Goal: Information Seeking & Learning: Compare options

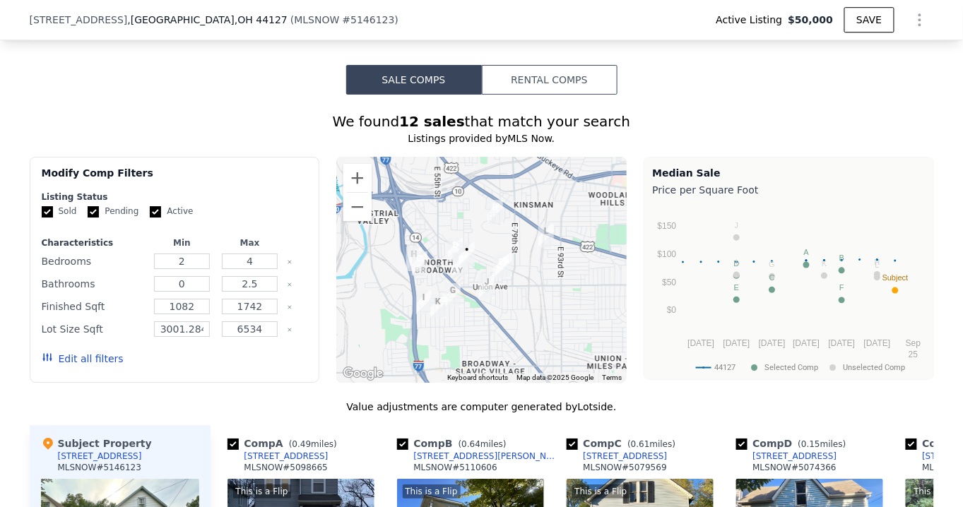
scroll to position [1279, 0]
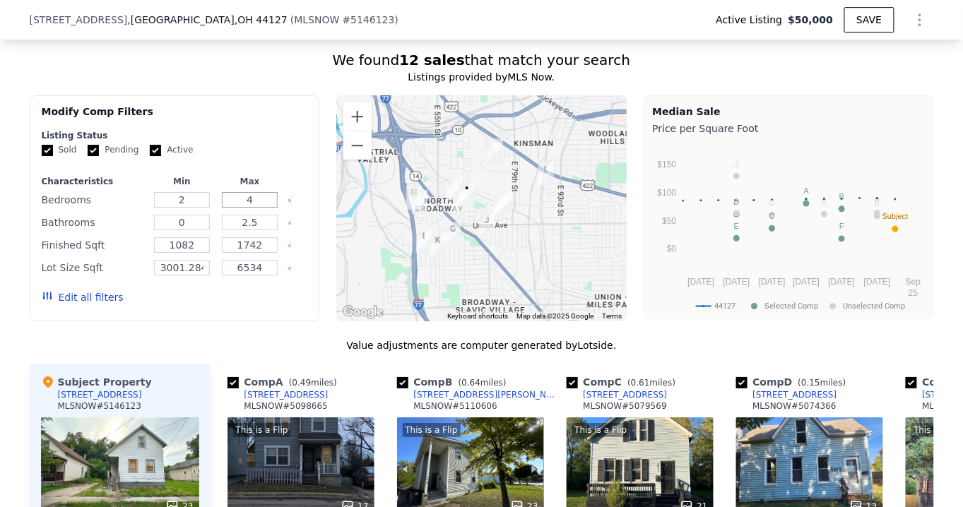
click at [250, 208] on input "4" at bounding box center [250, 200] width 56 height 16
click at [90, 304] on button "Edit all filters" at bounding box center [83, 297] width 82 height 14
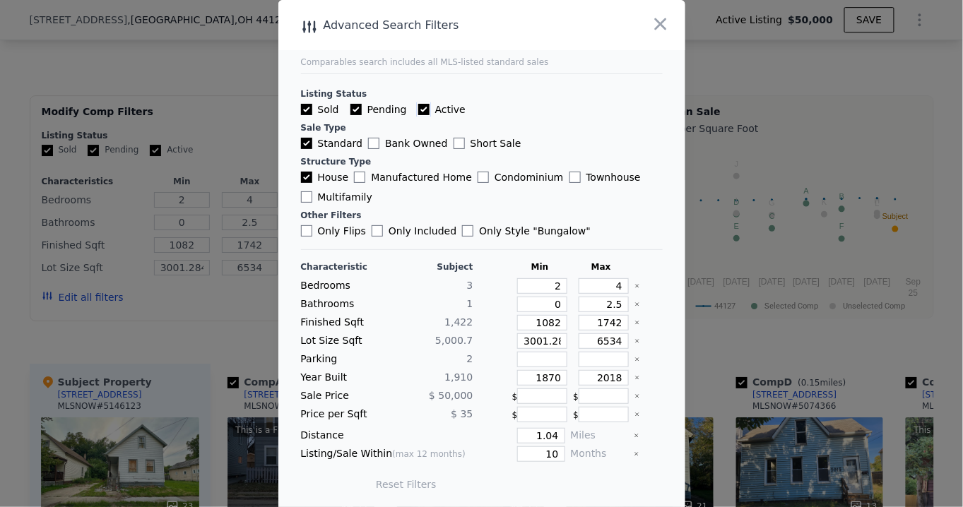
click at [418, 107] on input "Active" at bounding box center [423, 109] width 11 height 11
checkbox input "false"
click at [350, 104] on input "Pending" at bounding box center [355, 109] width 11 height 11
checkbox input "false"
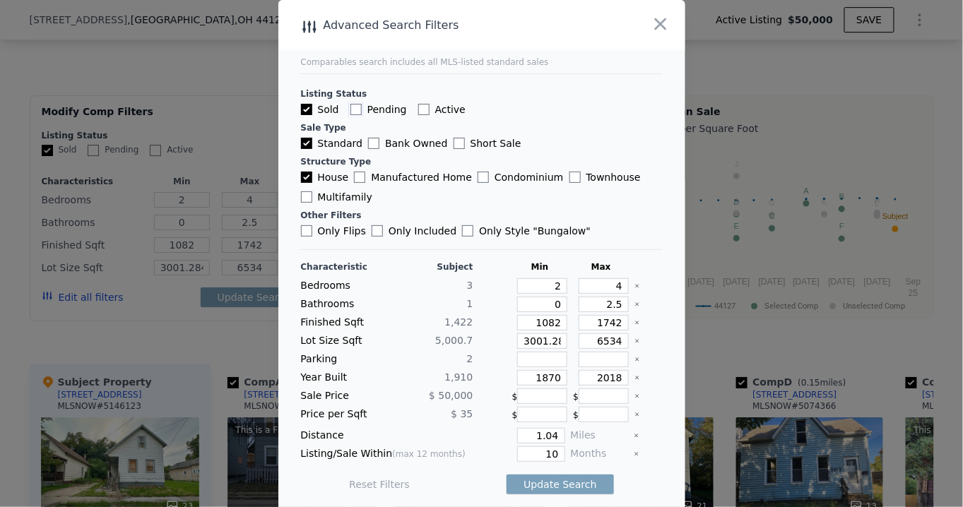
checkbox input "false"
drag, startPoint x: 599, startPoint y: 282, endPoint x: 620, endPoint y: 282, distance: 20.5
click at [620, 282] on div "Bedrooms 3 2 4" at bounding box center [482, 286] width 362 height 16
drag, startPoint x: 600, startPoint y: 302, endPoint x: 682, endPoint y: 315, distance: 82.2
click at [682, 315] on div "​ Advanced Search Filters Comparables search includes all MLS-listed standard s…" at bounding box center [481, 256] width 963 height 513
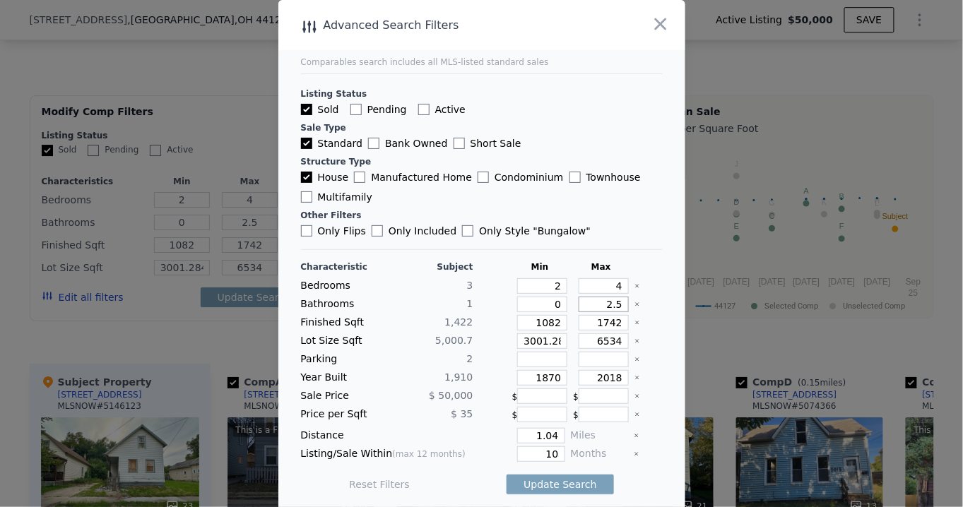
type input "2"
drag, startPoint x: 532, startPoint y: 321, endPoint x: 569, endPoint y: 321, distance: 37.4
click at [569, 321] on div "Finished Sqft 1,422 1082 1742" at bounding box center [482, 323] width 362 height 16
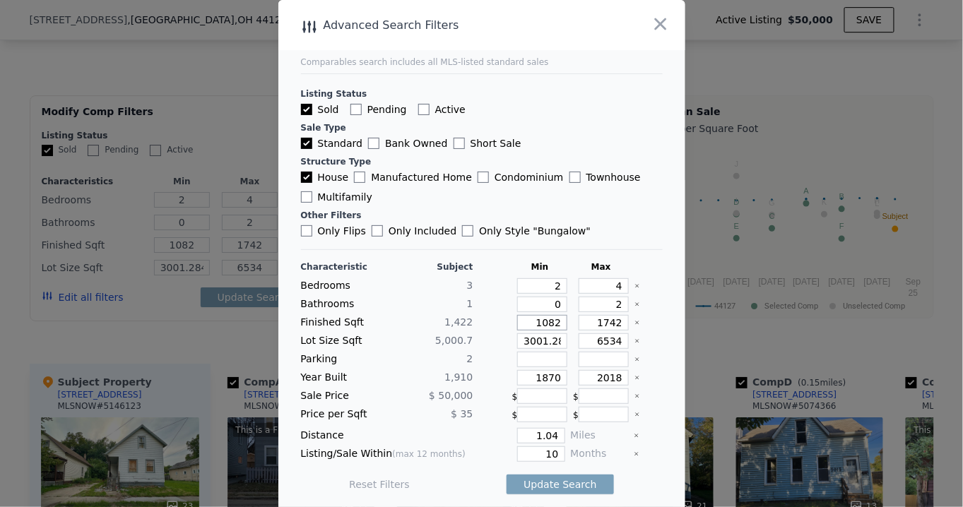
type input "12"
type input "120"
type input "1200"
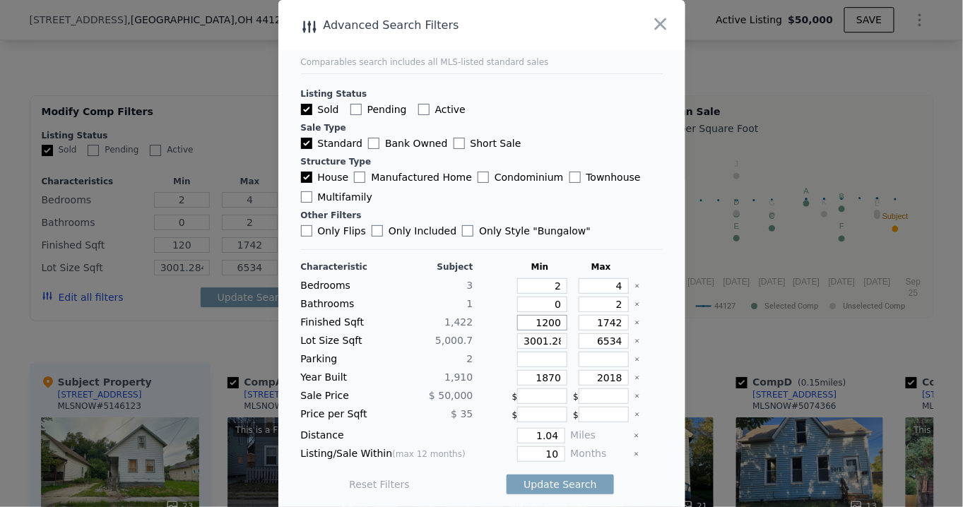
type input "1200"
type input "120"
type input "12"
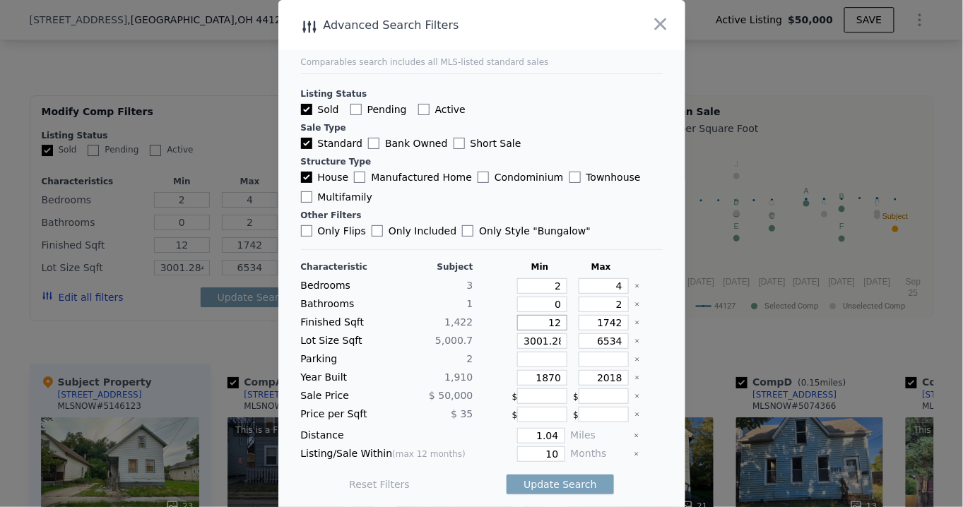
type input "1"
type input "11"
type input "110"
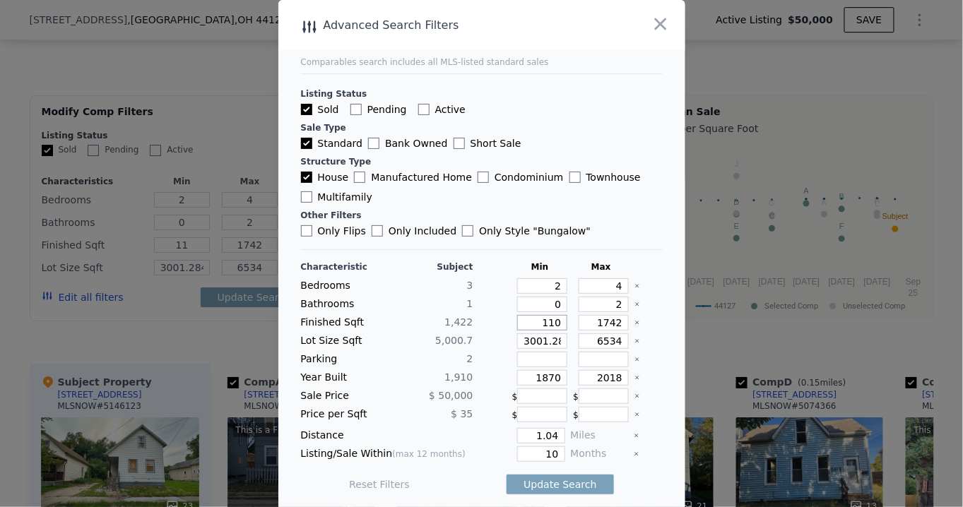
type input "110"
type input "1100"
drag, startPoint x: 586, startPoint y: 325, endPoint x: 608, endPoint y: 325, distance: 21.9
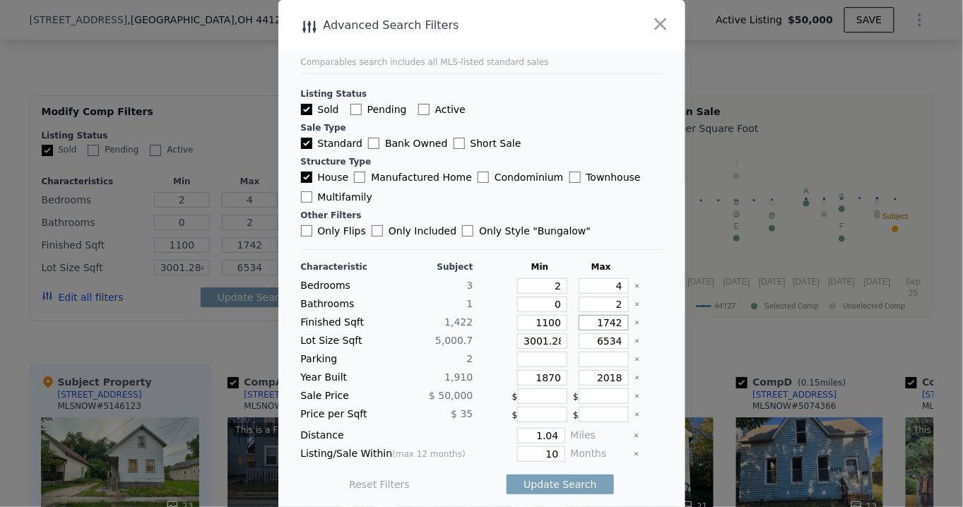
click at [608, 325] on input "1742" at bounding box center [604, 323] width 50 height 16
click at [598, 324] on input "1742" at bounding box center [604, 323] width 50 height 16
drag, startPoint x: 600, startPoint y: 321, endPoint x: 619, endPoint y: 319, distance: 18.4
click at [619, 319] on div "Finished Sqft 1,422 1100 1742" at bounding box center [482, 323] width 362 height 16
drag, startPoint x: 598, startPoint y: 323, endPoint x: 619, endPoint y: 322, distance: 21.2
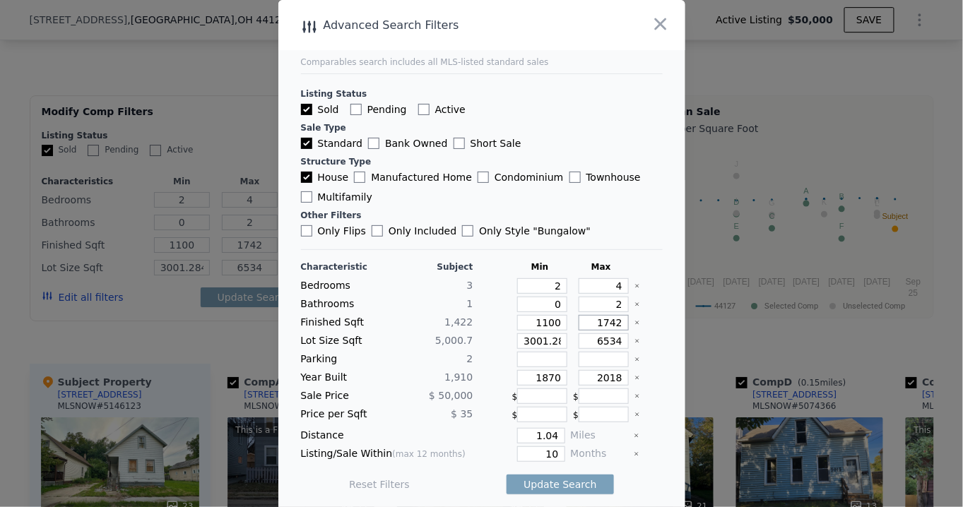
click at [619, 322] on div "Finished Sqft 1,422 1100 1742" at bounding box center [482, 323] width 362 height 16
type input "175"
type input "1750"
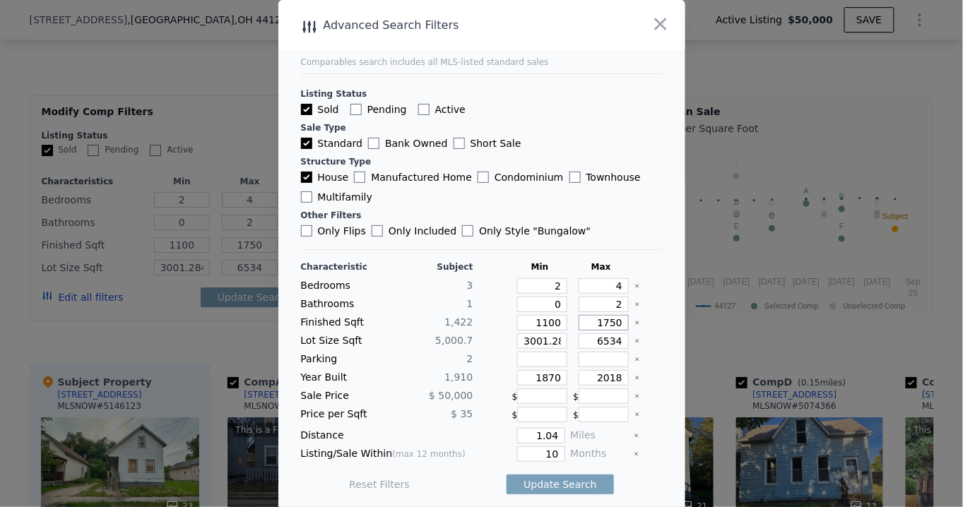
type input "1750"
drag, startPoint x: 518, startPoint y: 342, endPoint x: 505, endPoint y: 341, distance: 12.7
click at [518, 342] on input "3001.284" at bounding box center [542, 341] width 50 height 16
drag, startPoint x: 511, startPoint y: 341, endPoint x: 589, endPoint y: 335, distance: 78.0
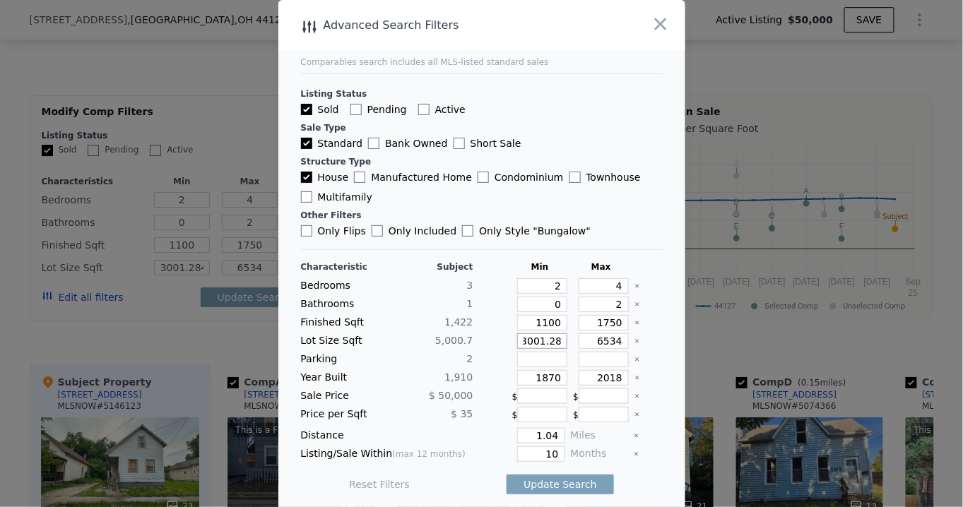
click at [589, 335] on div "Lot Size Sqft 5,000.7 3001.284 6534" at bounding box center [482, 341] width 362 height 16
type input "3"
type input "35"
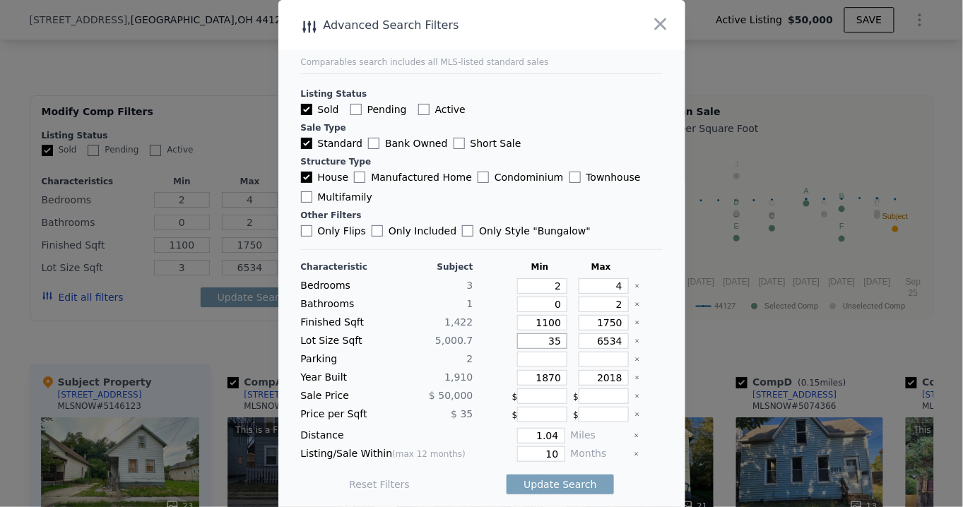
type input "35"
type input "350"
type input "3500"
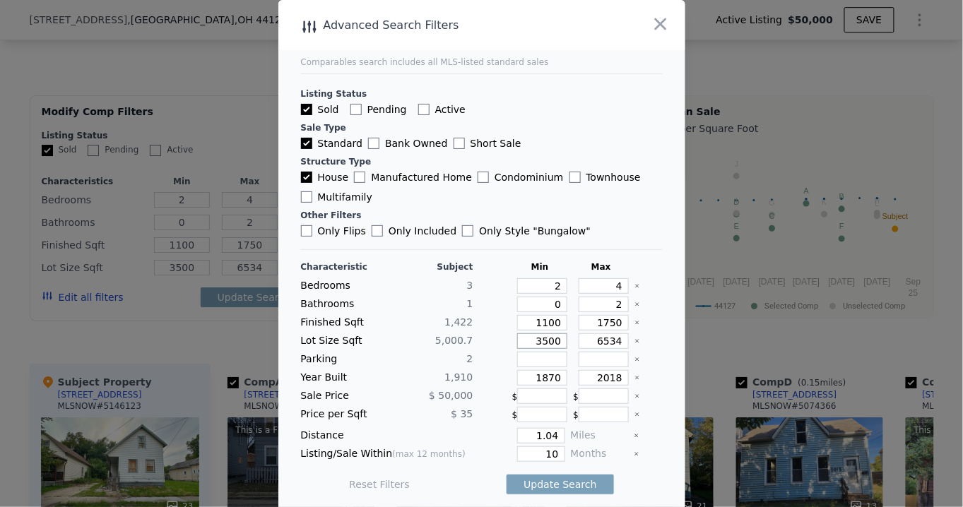
type input "3500"
drag, startPoint x: 599, startPoint y: 341, endPoint x: 626, endPoint y: 338, distance: 27.0
click at [626, 338] on div "Lot Size Sqft 5,000.7 3500 6534" at bounding box center [482, 341] width 362 height 16
type input "6"
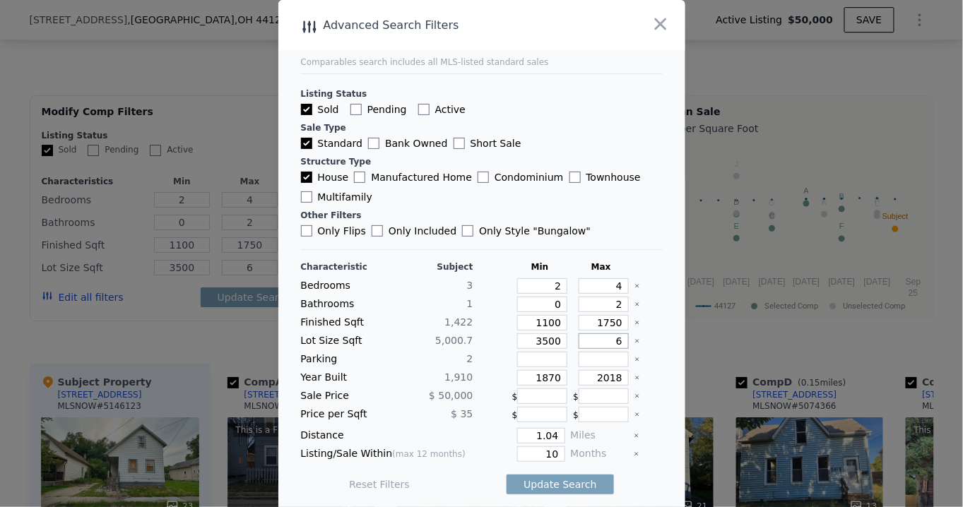
type input "65"
type input "650"
type input "6500"
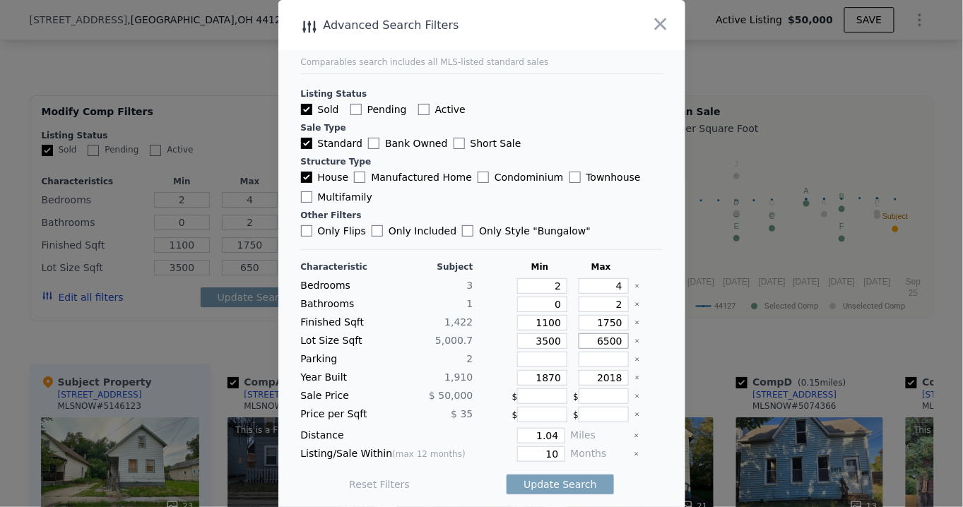
type input "6500"
drag, startPoint x: 543, startPoint y: 377, endPoint x: 566, endPoint y: 371, distance: 23.5
click at [572, 376] on div "Year Built 1,910 1870 2018" at bounding box center [482, 378] width 362 height 16
type input "1"
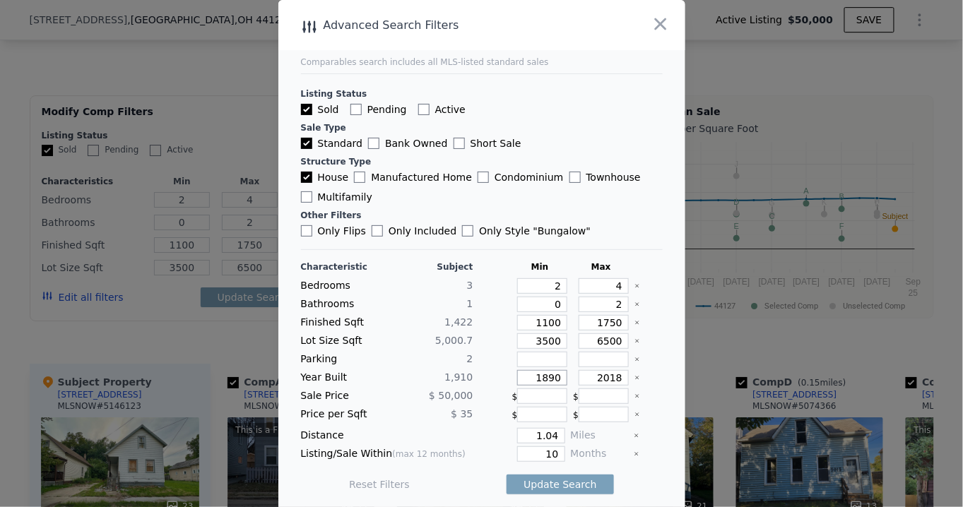
type input "1890"
click at [611, 376] on input "2018" at bounding box center [604, 378] width 50 height 16
drag, startPoint x: 528, startPoint y: 434, endPoint x: 583, endPoint y: 430, distance: 55.3
click at [583, 430] on div "Distance 1.04 Miles" at bounding box center [482, 436] width 362 height 16
type input "1"
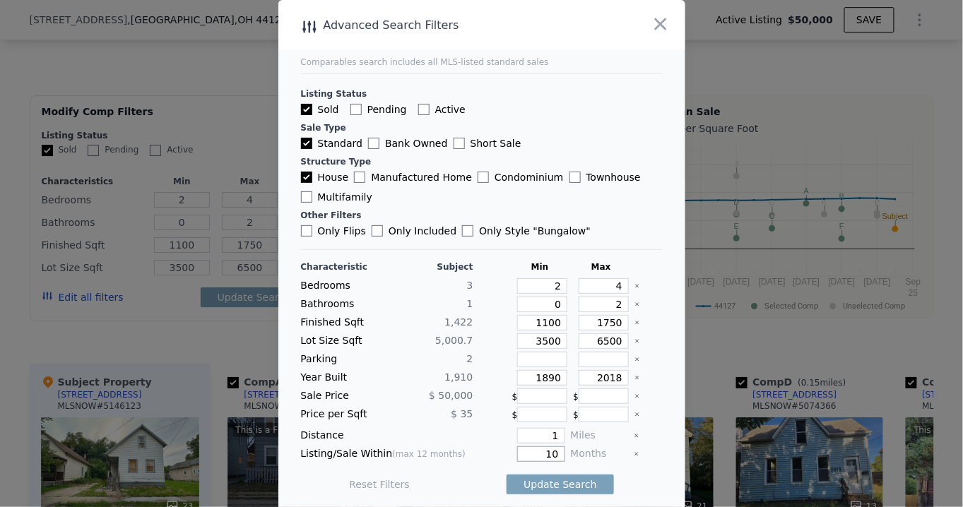
drag, startPoint x: 533, startPoint y: 451, endPoint x: 569, endPoint y: 448, distance: 36.9
click at [569, 448] on div "Listing/Sale Within (max 12 months) 10 Months" at bounding box center [482, 454] width 362 height 16
type input "12"
click at [543, 482] on button "Update Search" at bounding box center [560, 485] width 107 height 20
checkbox input "false"
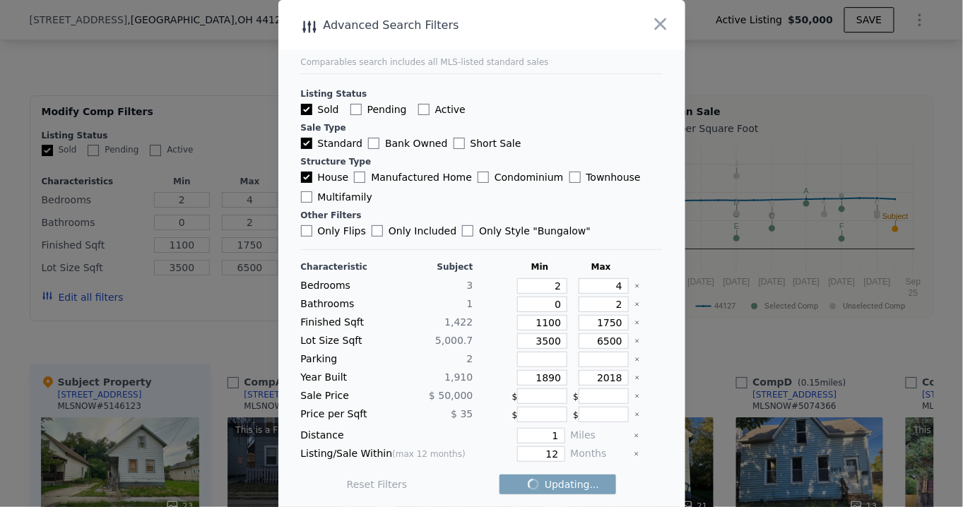
checkbox input "false"
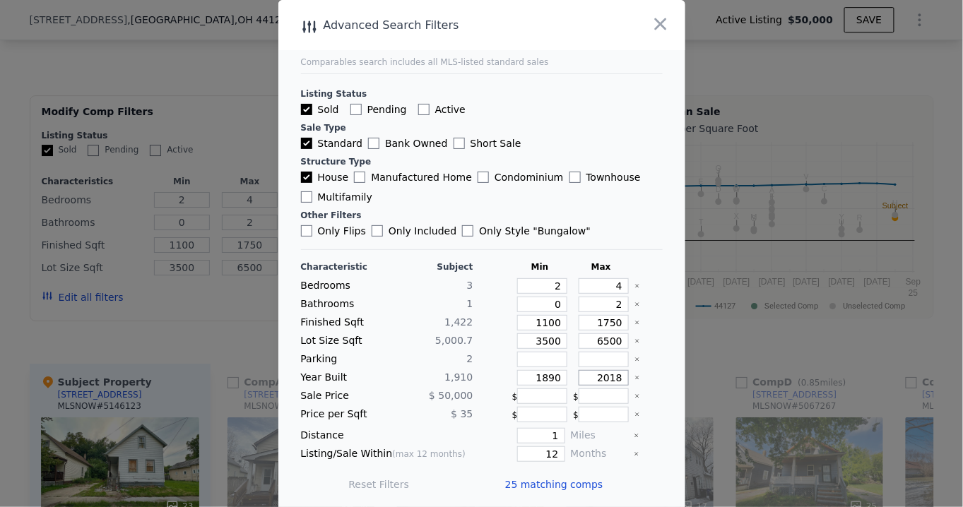
drag, startPoint x: 594, startPoint y: 377, endPoint x: 629, endPoint y: 369, distance: 35.5
click at [629, 370] on div "Year Built 1,910 1890 2018" at bounding box center [482, 378] width 362 height 16
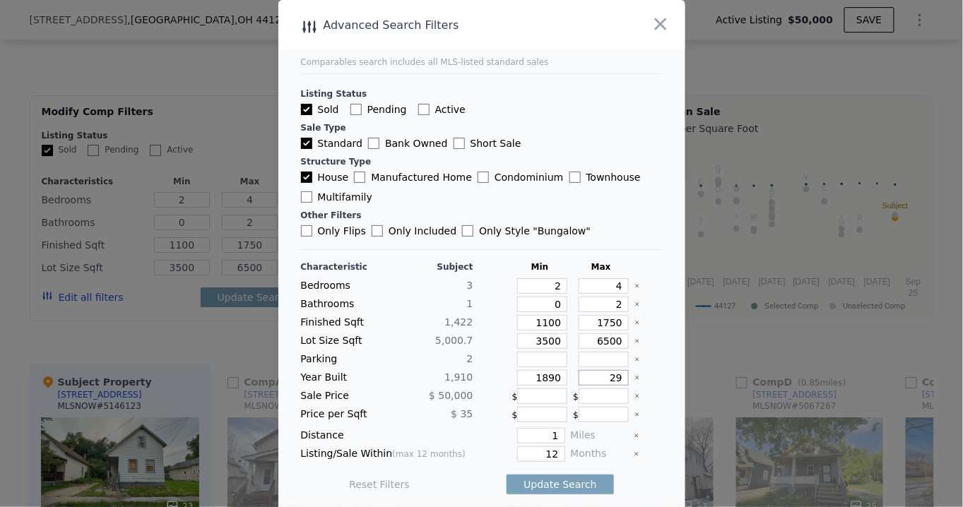
type input "2"
click at [557, 476] on button "Update Search" at bounding box center [560, 485] width 107 height 20
click at [610, 374] on input "1930" at bounding box center [604, 378] width 50 height 16
type input "1922"
drag, startPoint x: 541, startPoint y: 376, endPoint x: 554, endPoint y: 372, distance: 13.4
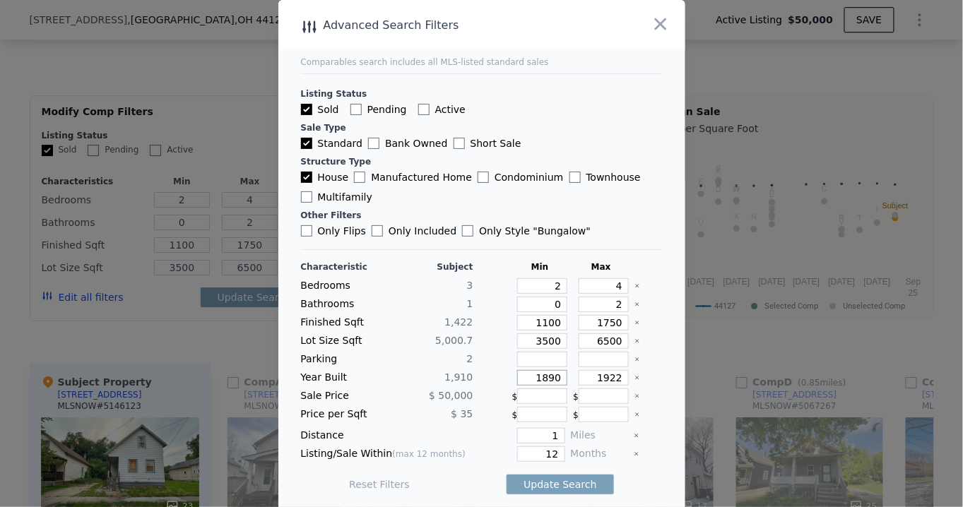
click at [554, 372] on input "1890" at bounding box center [542, 378] width 50 height 16
type input "1895"
click at [552, 482] on button "Update Search" at bounding box center [560, 485] width 107 height 20
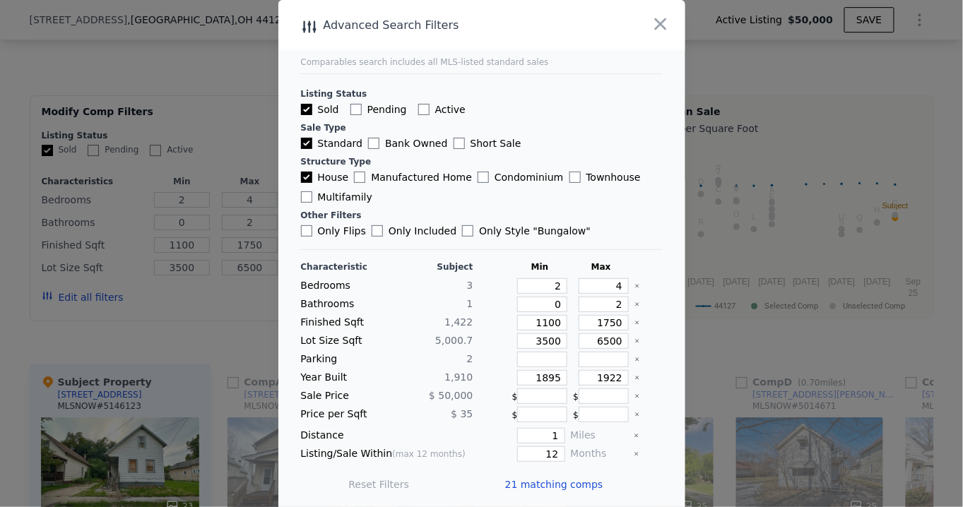
scroll to position [1, 0]
click at [302, 230] on input "Only Flips" at bounding box center [306, 230] width 11 height 11
checkbox input "true"
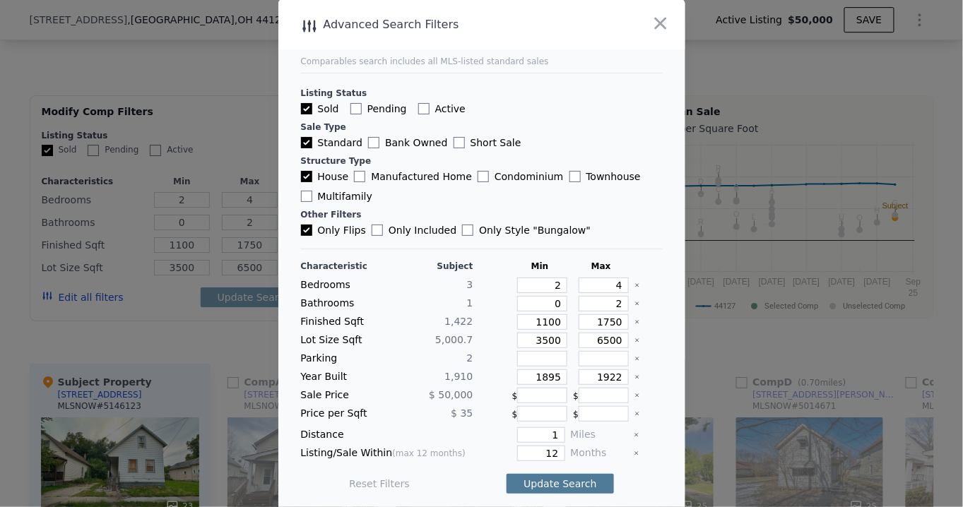
click at [564, 477] on button "Update Search" at bounding box center [560, 484] width 107 height 20
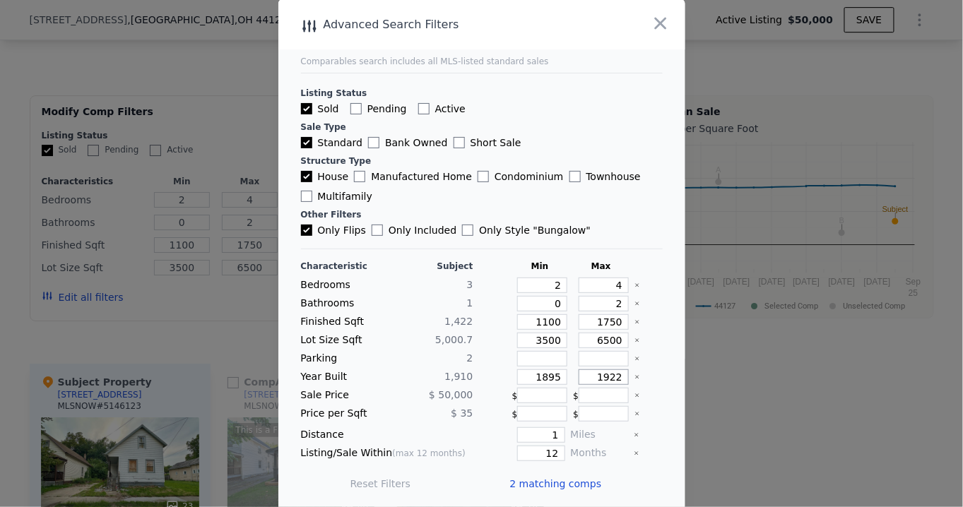
drag, startPoint x: 595, startPoint y: 375, endPoint x: 612, endPoint y: 372, distance: 17.9
click at [612, 372] on input "1922" at bounding box center [604, 377] width 50 height 16
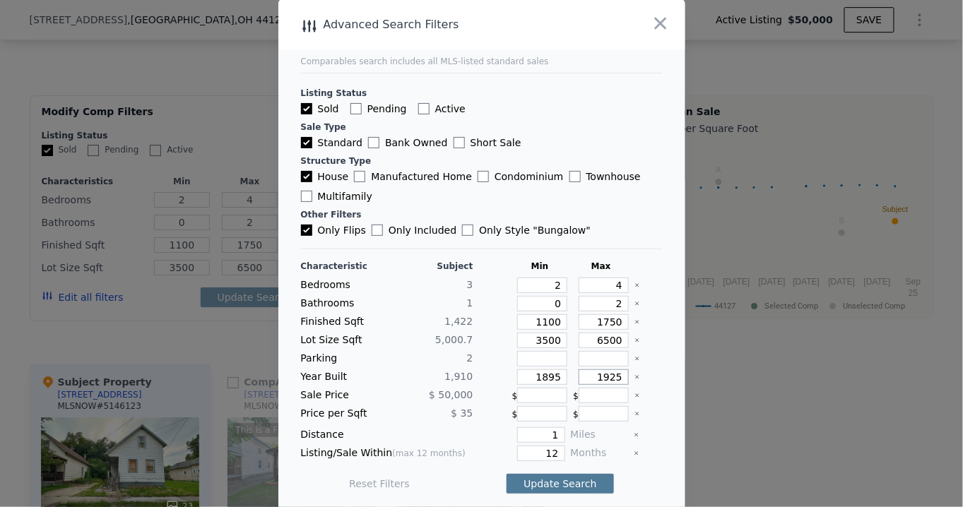
type input "1925"
click at [554, 474] on button "Update Search" at bounding box center [560, 484] width 107 height 20
drag, startPoint x: 535, startPoint y: 338, endPoint x: 555, endPoint y: 346, distance: 20.6
click at [555, 346] on div "Characteristic Subject Min Max Bedrooms 3 2 4 Bathrooms 1 0 2 Finished Sqft 1,4…" at bounding box center [482, 382] width 362 height 243
type input "35"
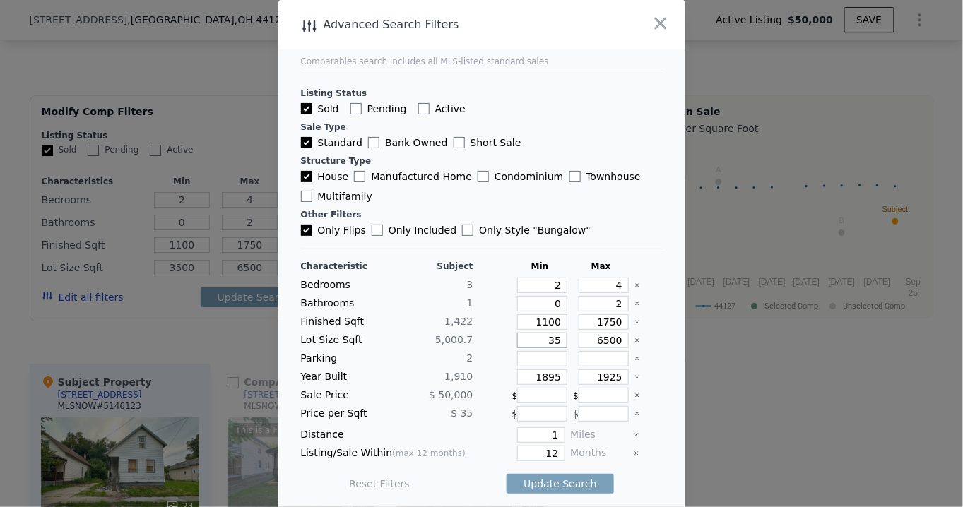
type input "35"
type input "3"
type input "30"
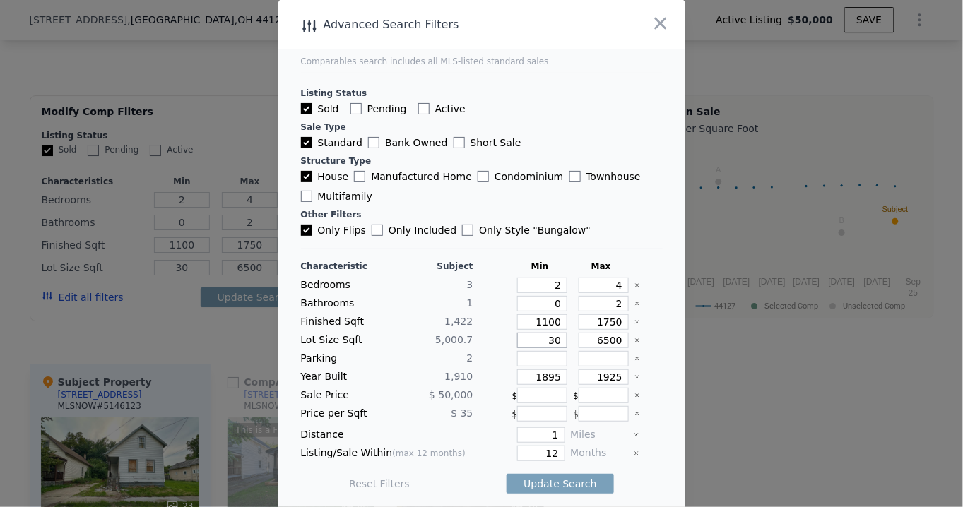
type input "300"
type input "3000"
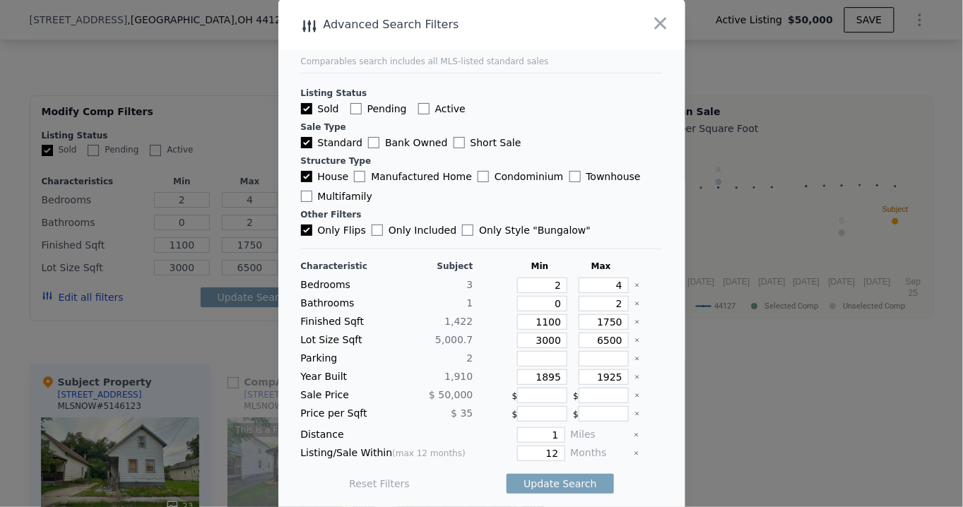
drag, startPoint x: 550, startPoint y: 478, endPoint x: 479, endPoint y: 463, distance: 72.0
click at [479, 464] on div "Reset Filters Update Search" at bounding box center [482, 484] width 362 height 40
drag, startPoint x: 588, startPoint y: 337, endPoint x: 608, endPoint y: 336, distance: 19.8
click at [608, 336] on input "6500" at bounding box center [604, 341] width 50 height 16
type input "7"
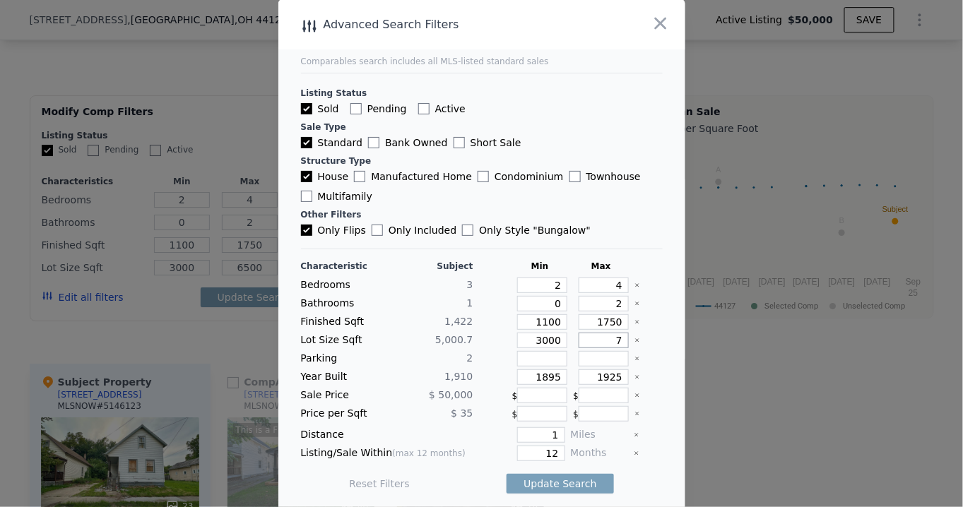
type input "7"
type input "70"
type input "700"
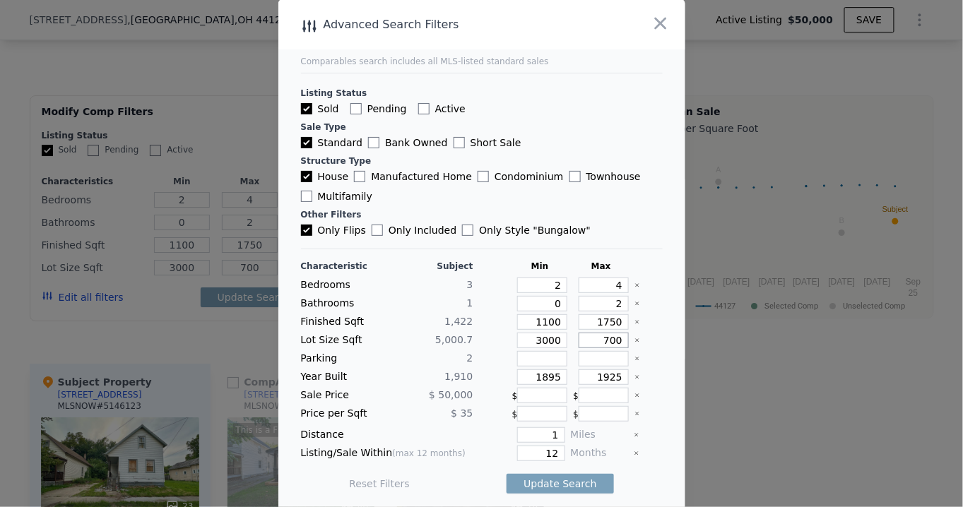
type input "7000"
click at [561, 476] on button "Update Search" at bounding box center [560, 484] width 107 height 20
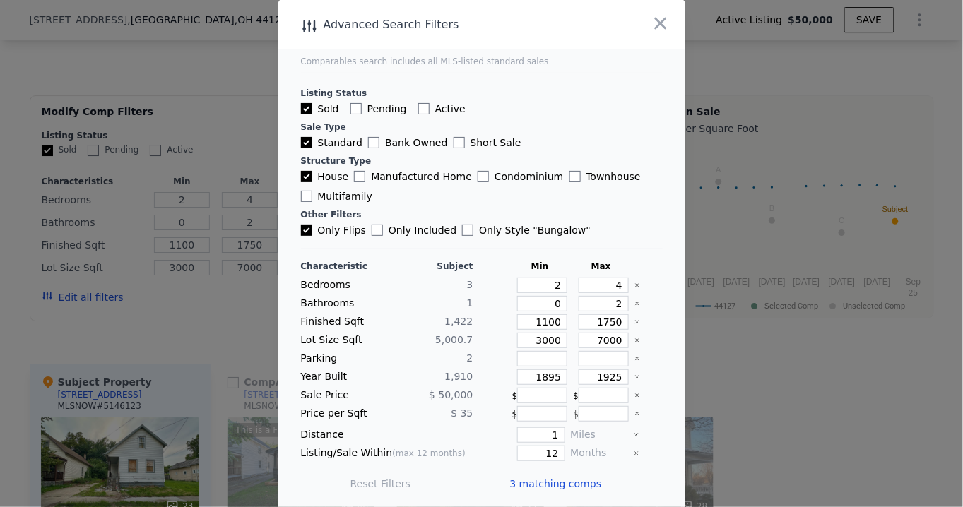
click at [549, 478] on span "3 matching comps" at bounding box center [556, 484] width 92 height 14
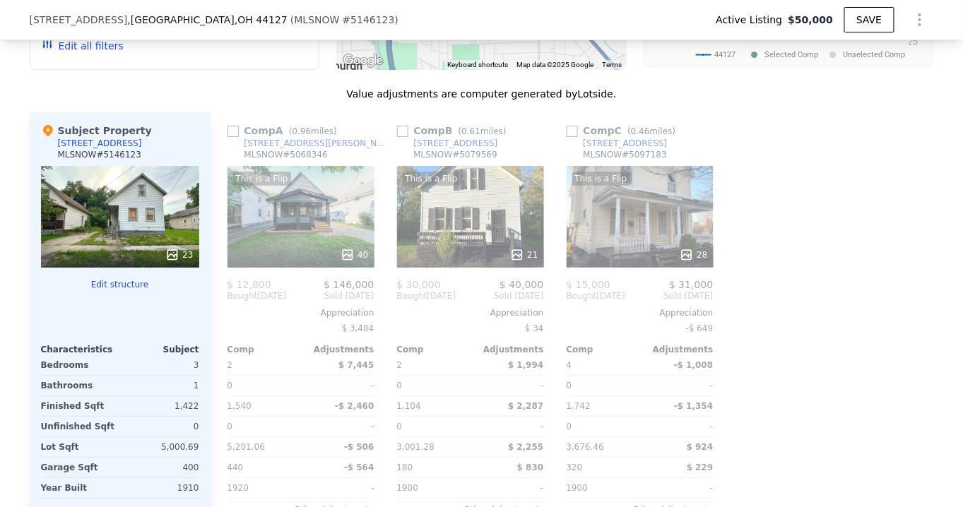
scroll to position [1536, 0]
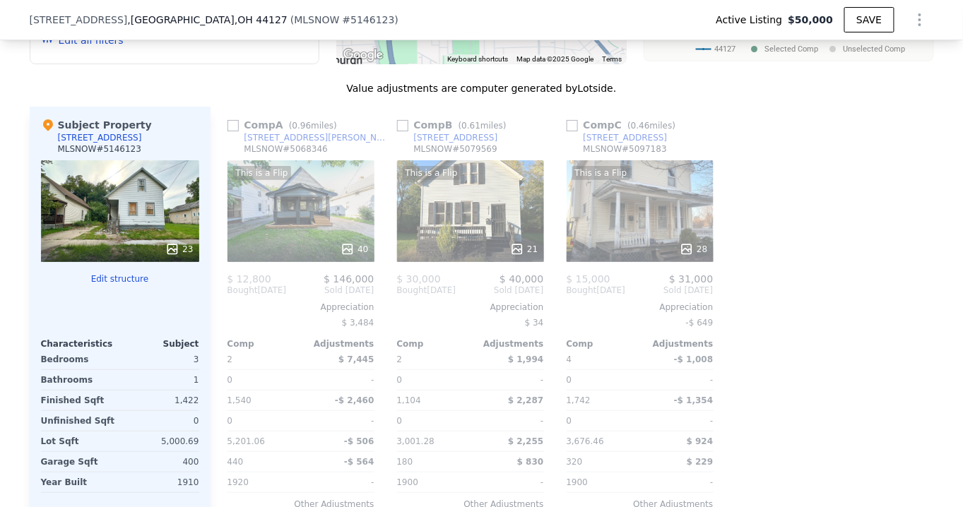
click at [234, 132] on div "Comp A ( 0.96 miles)" at bounding box center [284, 125] width 115 height 14
click at [227, 131] on input "checkbox" at bounding box center [232, 125] width 11 height 11
checkbox input "true"
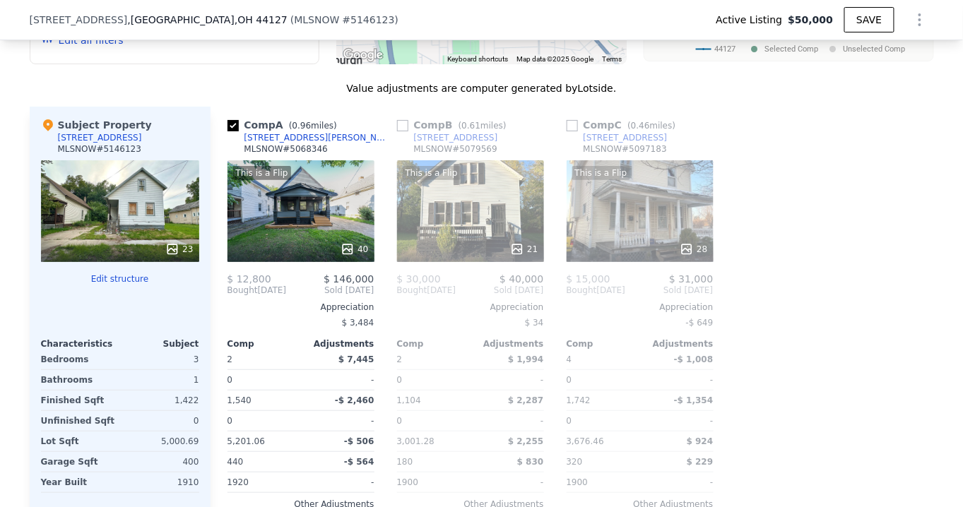
click at [405, 285] on span "$ 30,000" at bounding box center [419, 278] width 44 height 11
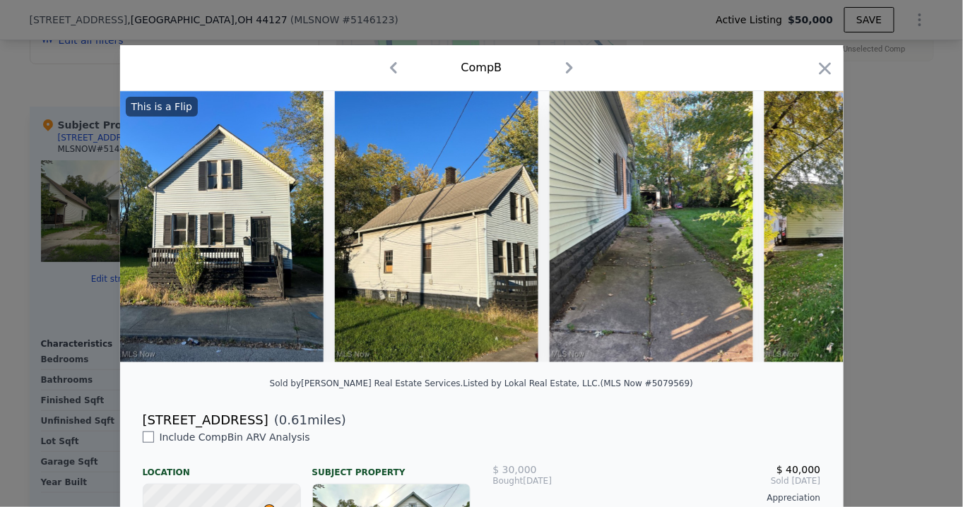
click at [815, 70] on icon "button" at bounding box center [825, 69] width 20 height 20
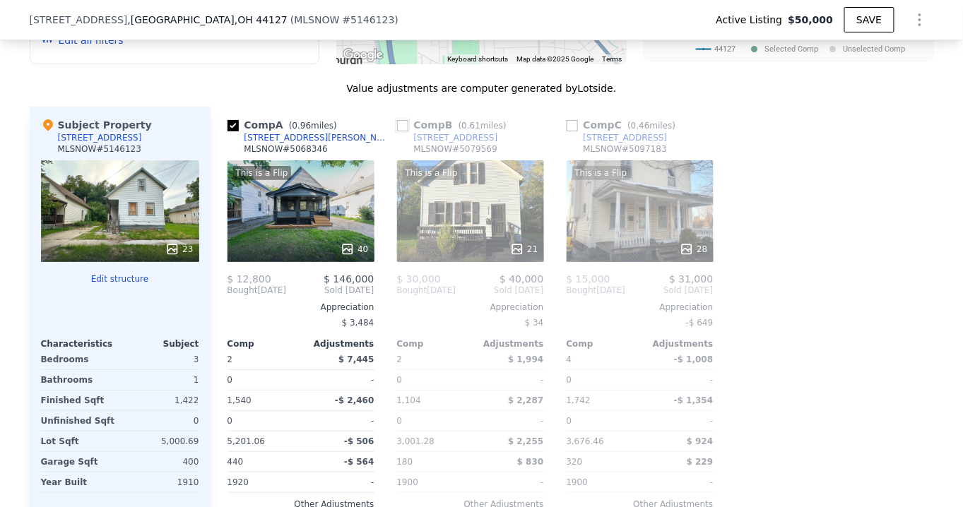
click at [397, 131] on input "checkbox" at bounding box center [402, 125] width 11 height 11
checkbox input "true"
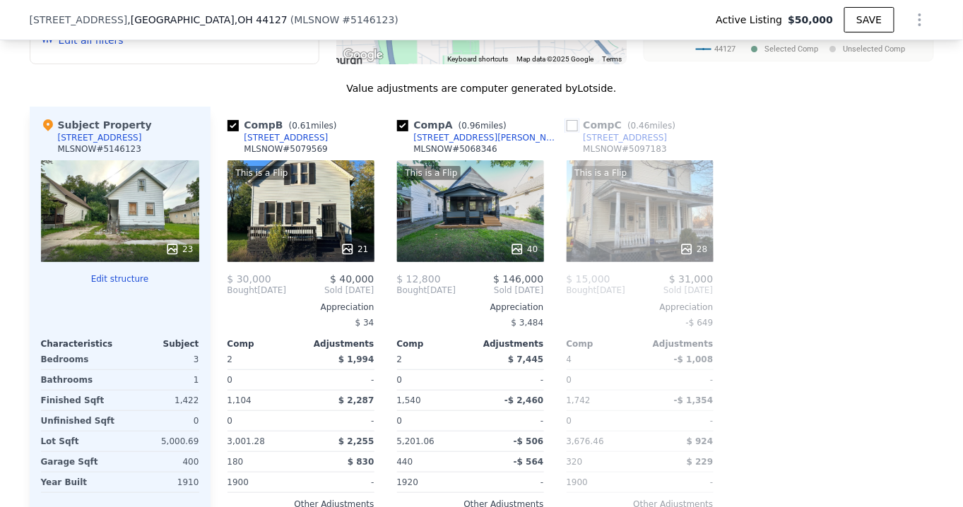
click at [568, 131] on input "checkbox" at bounding box center [572, 125] width 11 height 11
checkbox input "true"
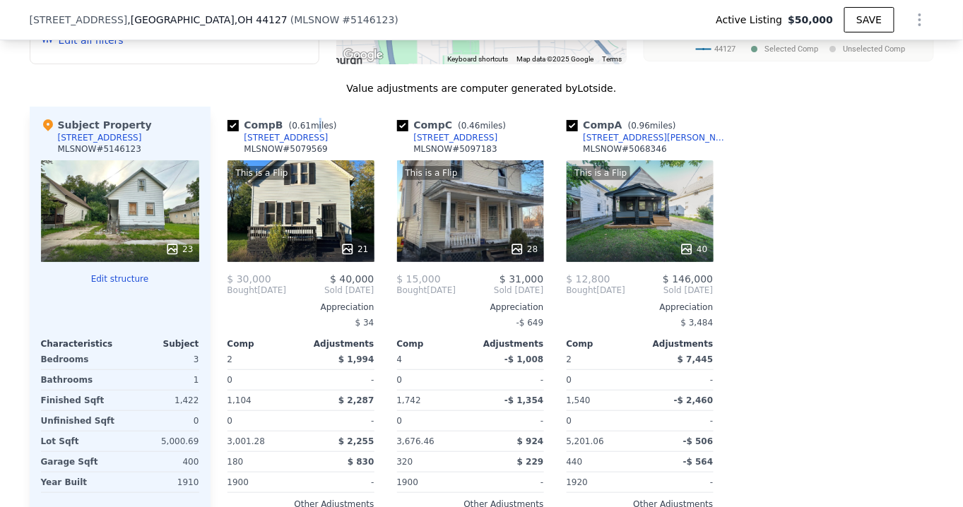
drag, startPoint x: 307, startPoint y: 155, endPoint x: 300, endPoint y: 151, distance: 7.9
click at [300, 151] on div "Comp B ( 0.61 miles) [STREET_ADDRESS]" at bounding box center [300, 139] width 147 height 42
drag, startPoint x: 286, startPoint y: 157, endPoint x: 239, endPoint y: 160, distance: 46.7
click at [236, 158] on div "Comp B ( 0.61 miles) [STREET_ADDRESS]" at bounding box center [300, 139] width 147 height 42
copy div "[STREET_ADDRESS]"
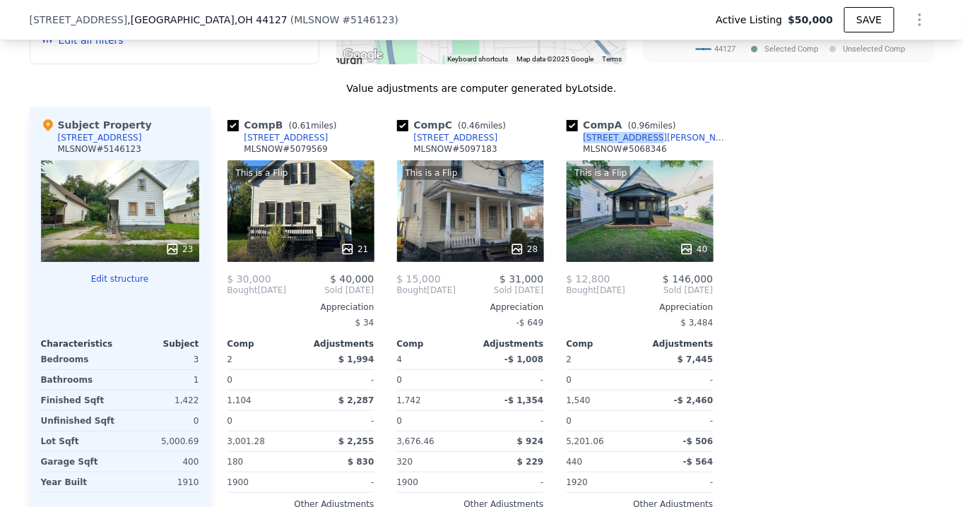
drag, startPoint x: 629, startPoint y: 157, endPoint x: 574, endPoint y: 161, distance: 56.0
click at [574, 160] on div "Comp A ( 0.96 miles) [STREET_ADDRESS][GEOGRAPHIC_DATA][PERSON_NAME]" at bounding box center [640, 139] width 147 height 42
copy div "[STREET_ADDRESS][PERSON_NAME]"
